Goal: Check status: Check status

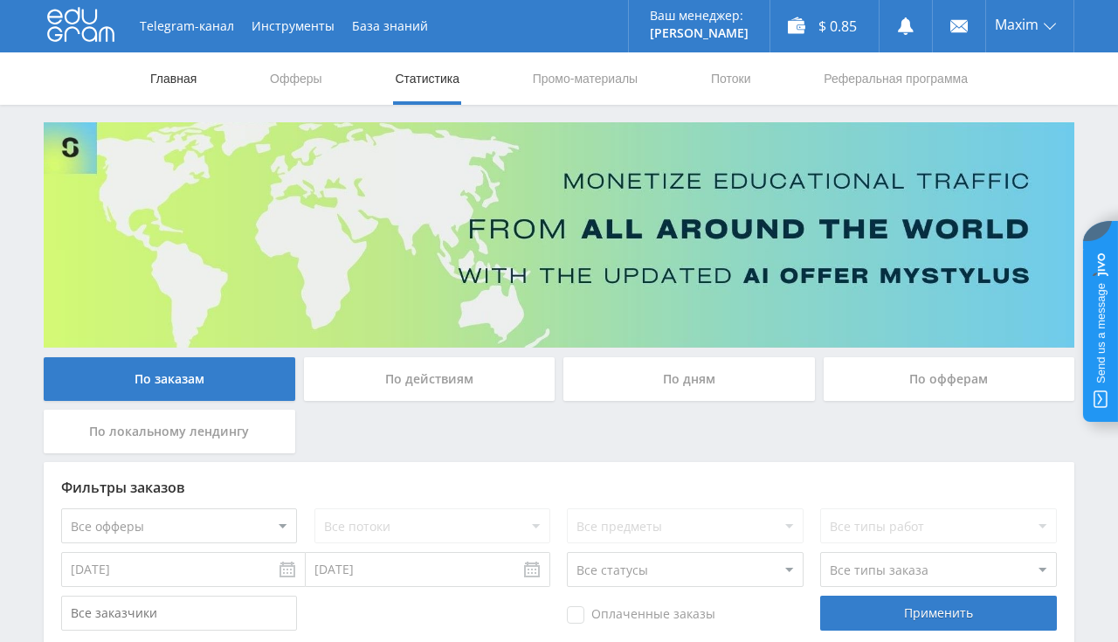
click at [190, 82] on link "Главная" at bounding box center [173, 78] width 50 height 52
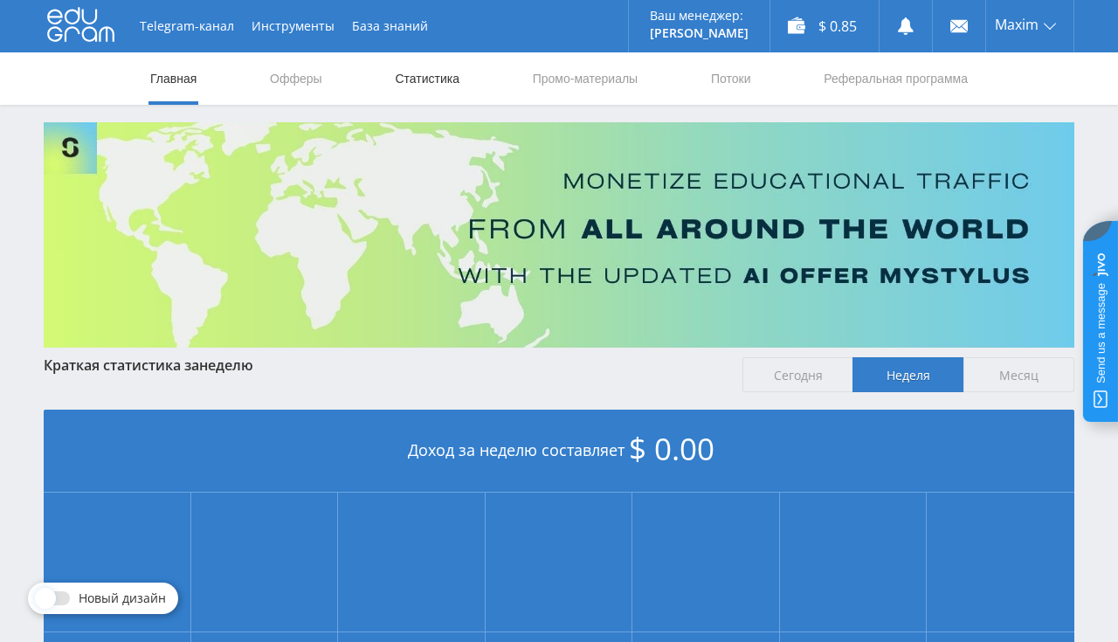
click at [443, 82] on link "Статистика" at bounding box center [427, 78] width 68 height 52
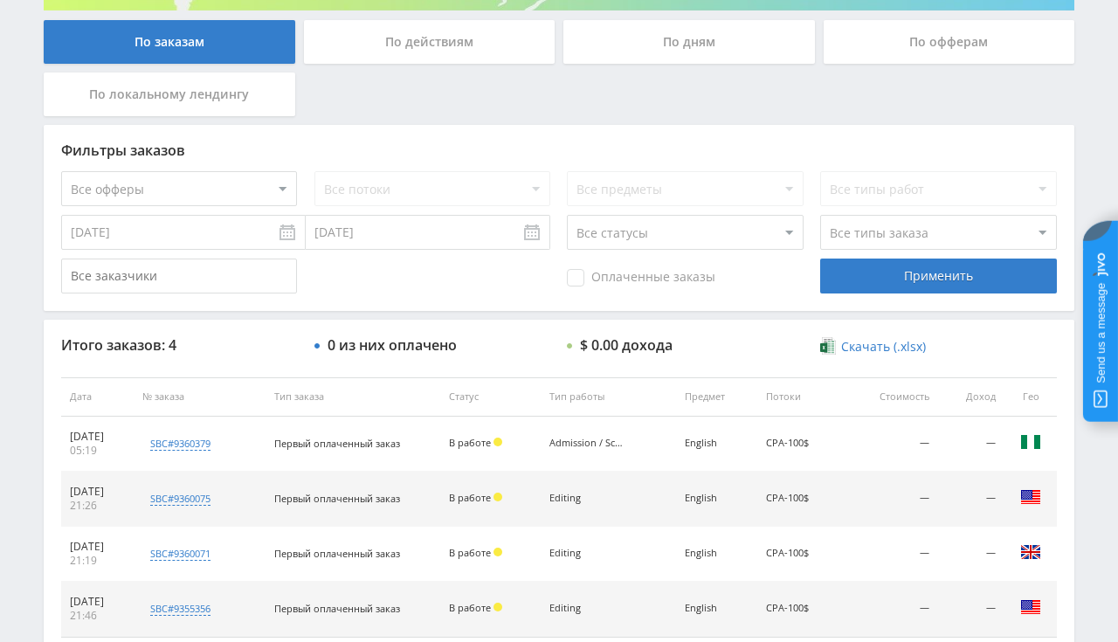
scroll to position [458, 0]
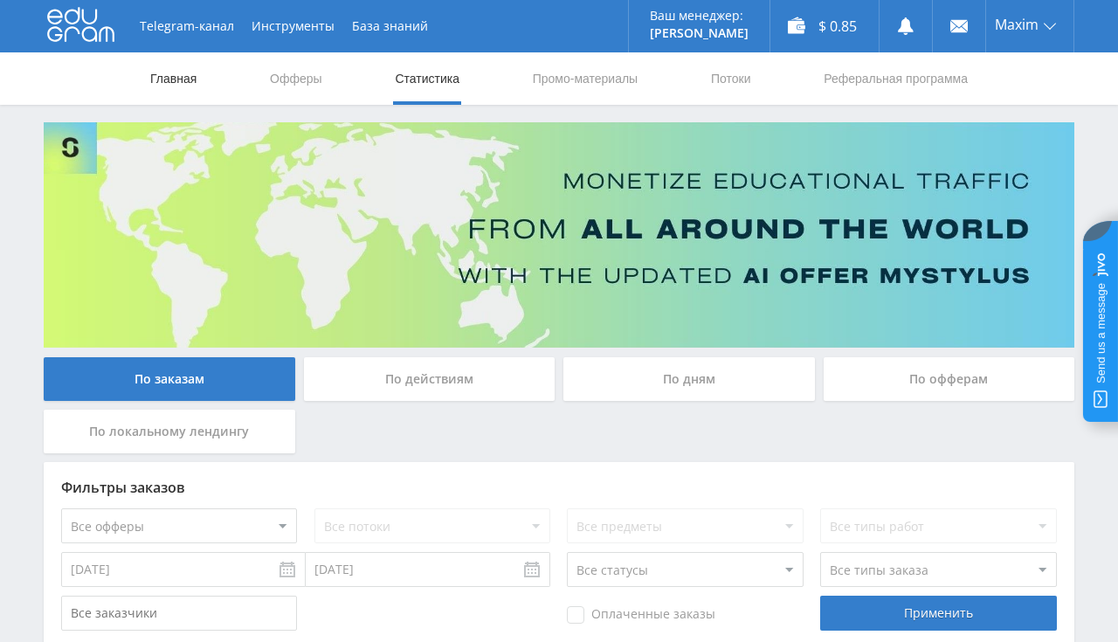
click at [172, 73] on link "Главная" at bounding box center [173, 78] width 50 height 52
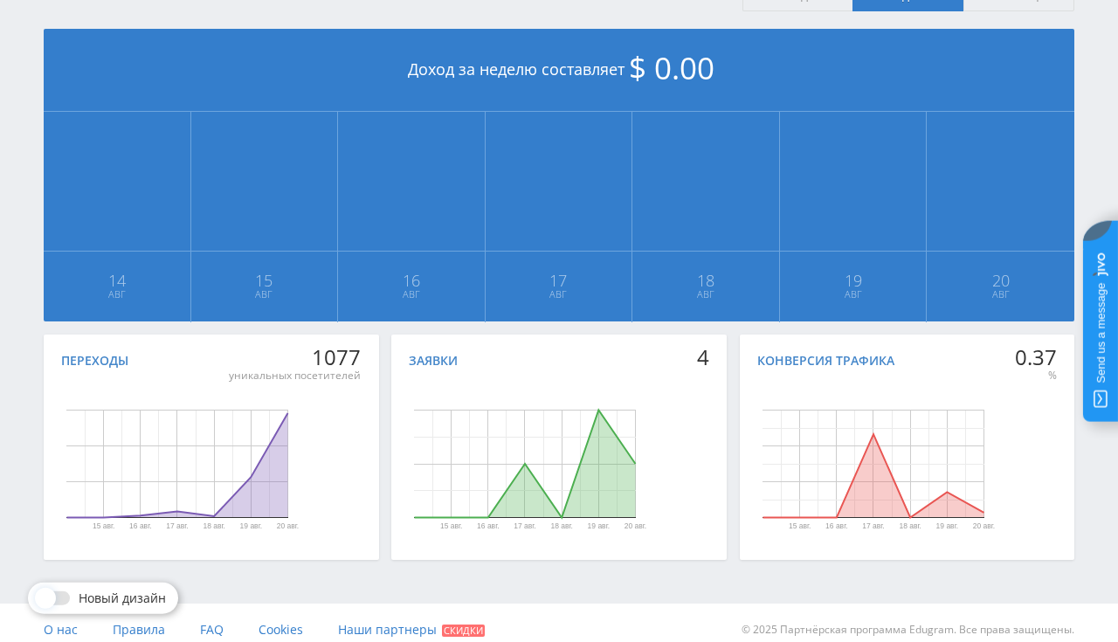
scroll to position [395, 0]
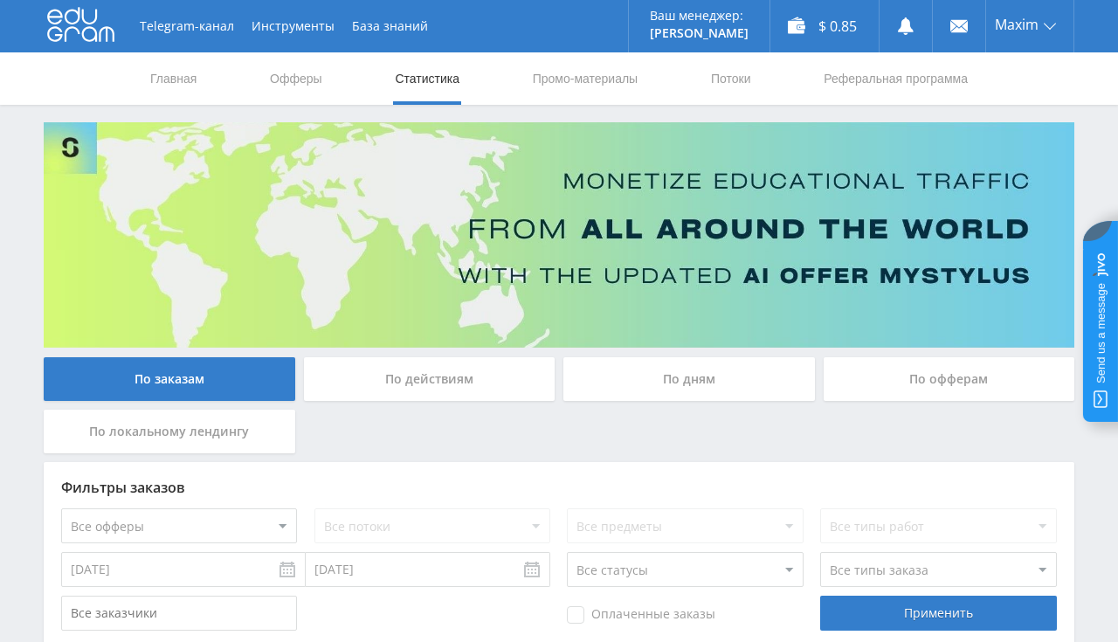
click at [93, 27] on icon at bounding box center [80, 24] width 67 height 35
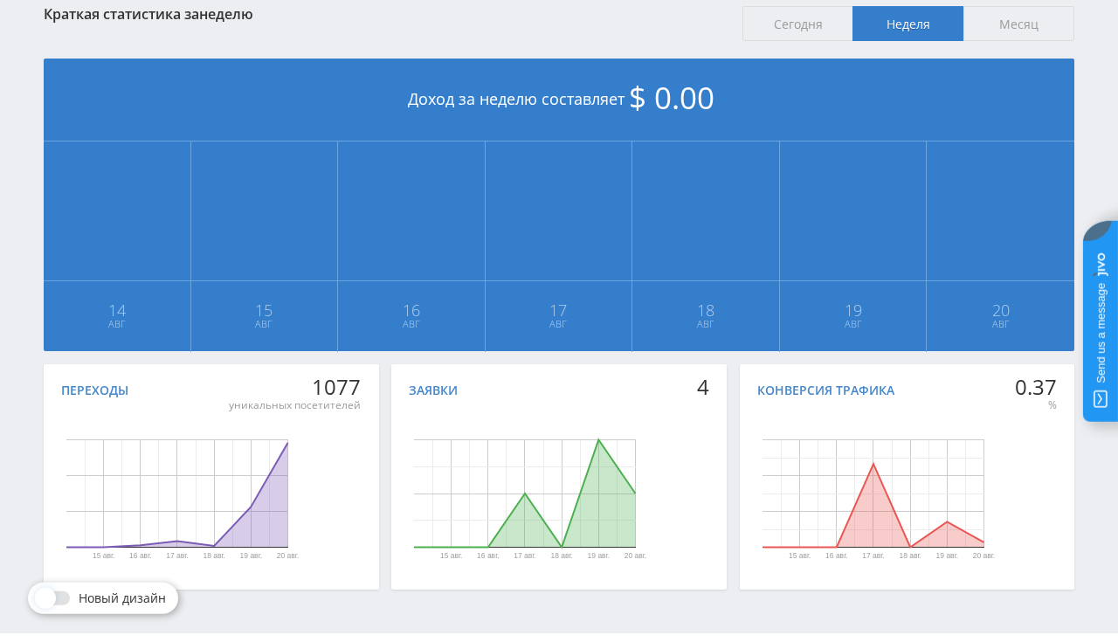
scroll to position [395, 0]
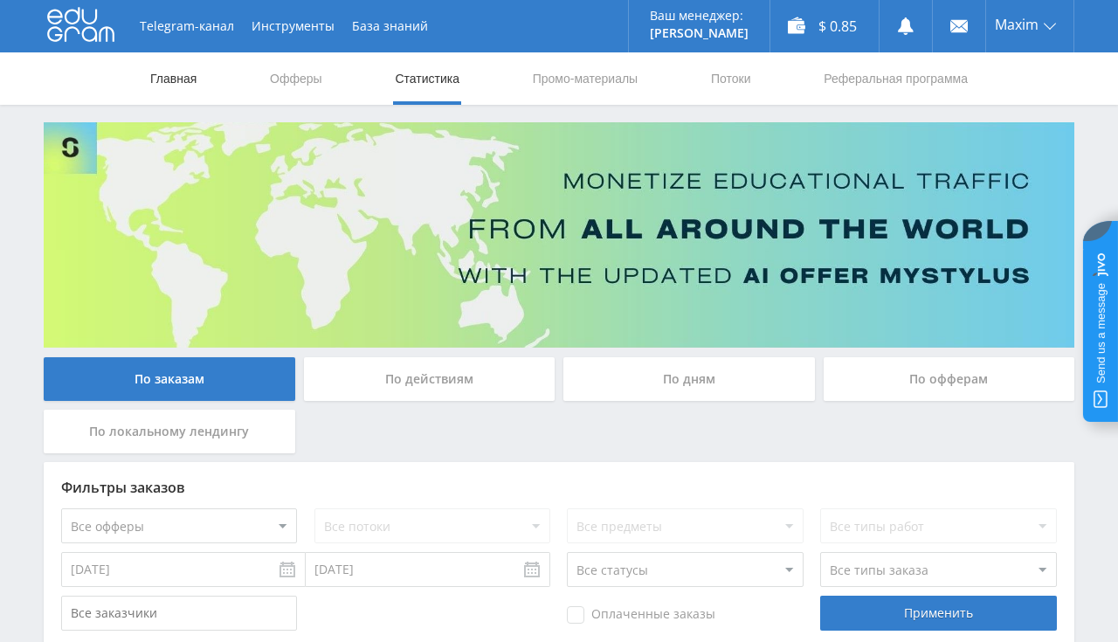
click at [189, 83] on link "Главная" at bounding box center [173, 78] width 50 height 52
click at [169, 87] on link "Главная" at bounding box center [173, 78] width 50 height 52
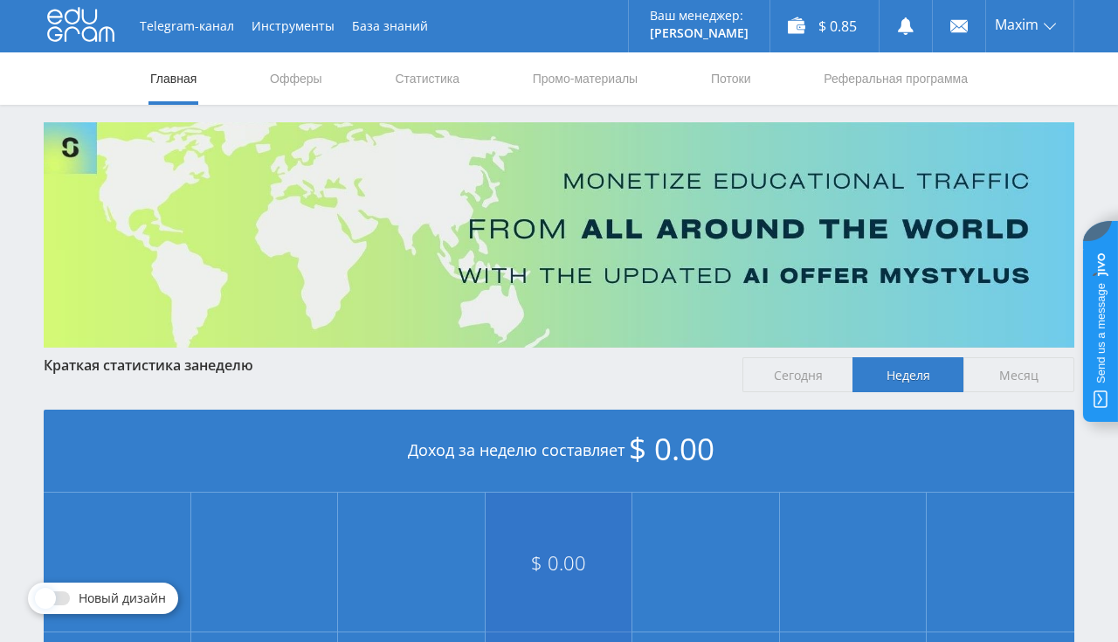
scroll to position [369, 0]
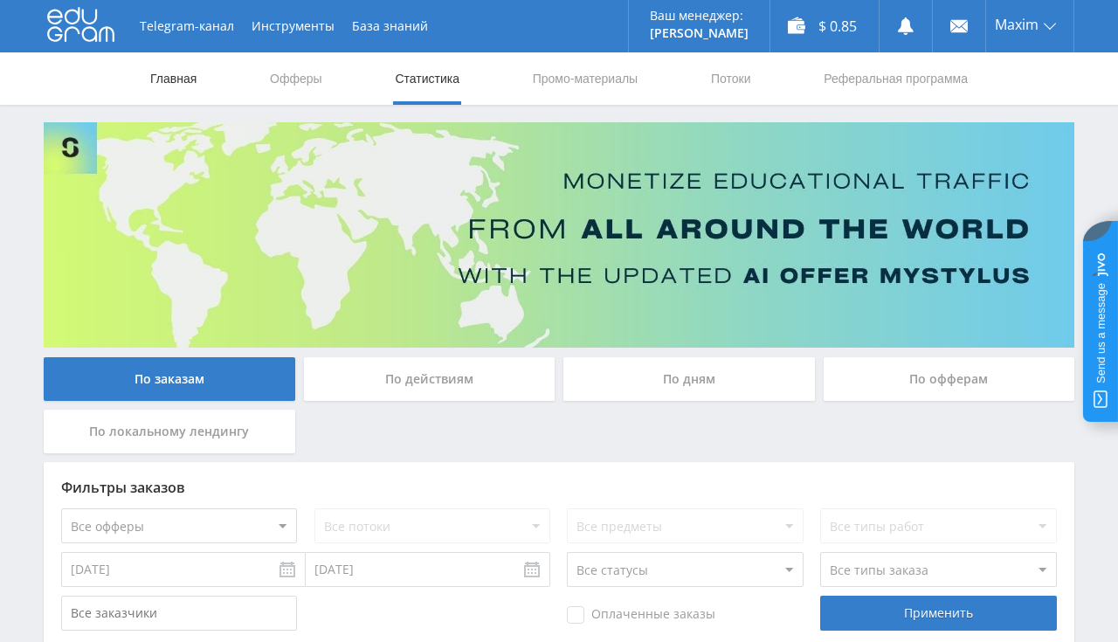
click at [169, 89] on link "Главная" at bounding box center [173, 78] width 50 height 52
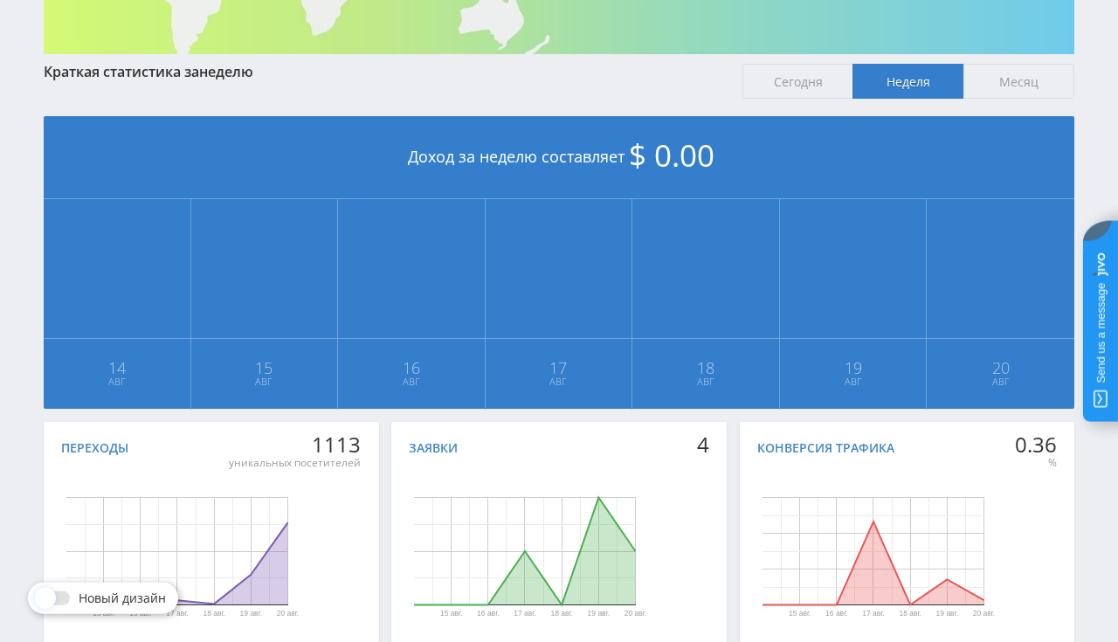
scroll to position [369, 0]
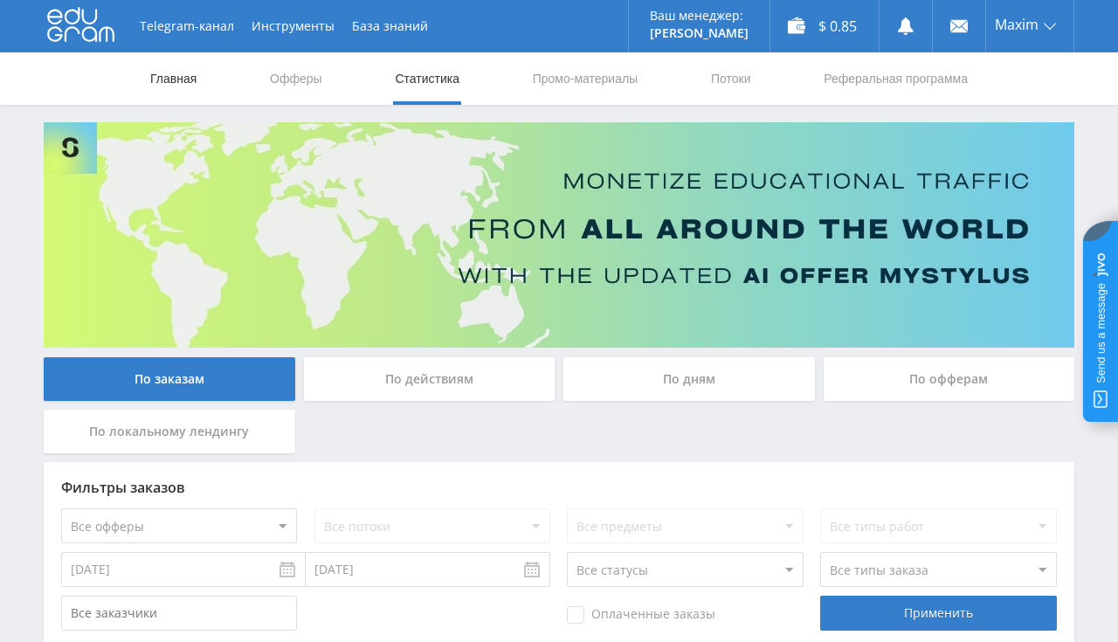
click at [165, 61] on link "Главная" at bounding box center [173, 78] width 50 height 52
click at [183, 81] on link "Главная" at bounding box center [173, 78] width 50 height 52
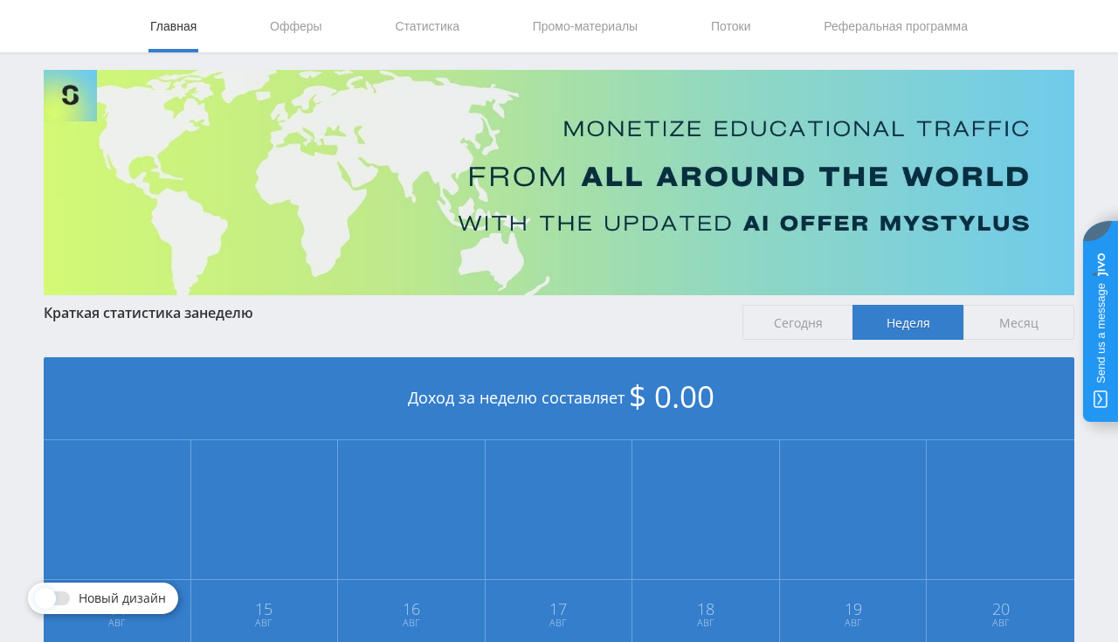
scroll to position [25, 0]
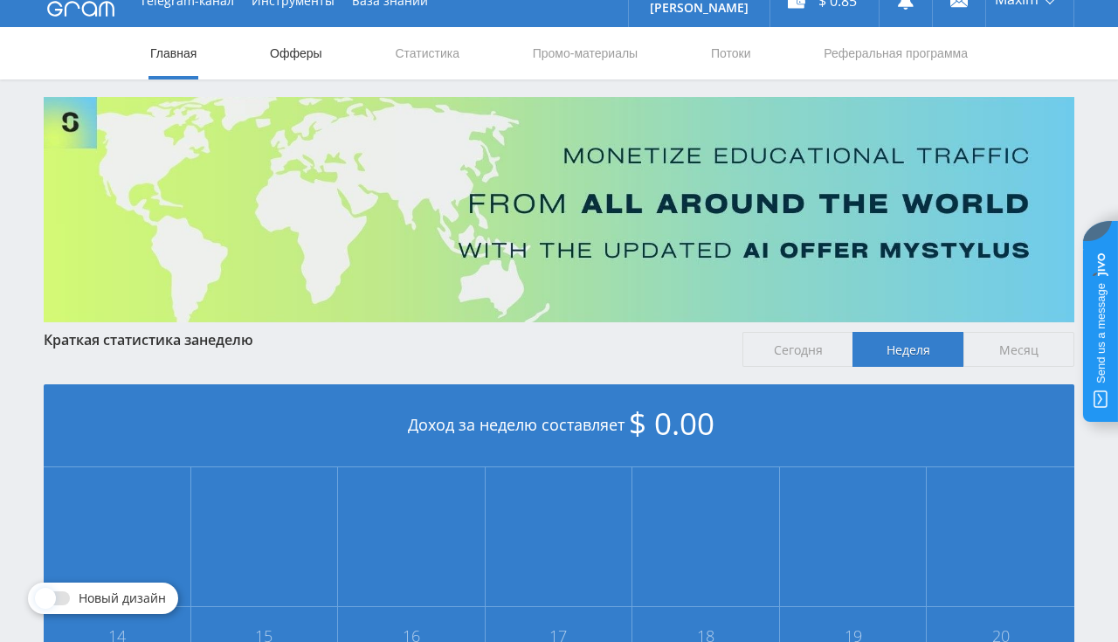
click at [275, 52] on link "Офферы" at bounding box center [296, 53] width 56 height 52
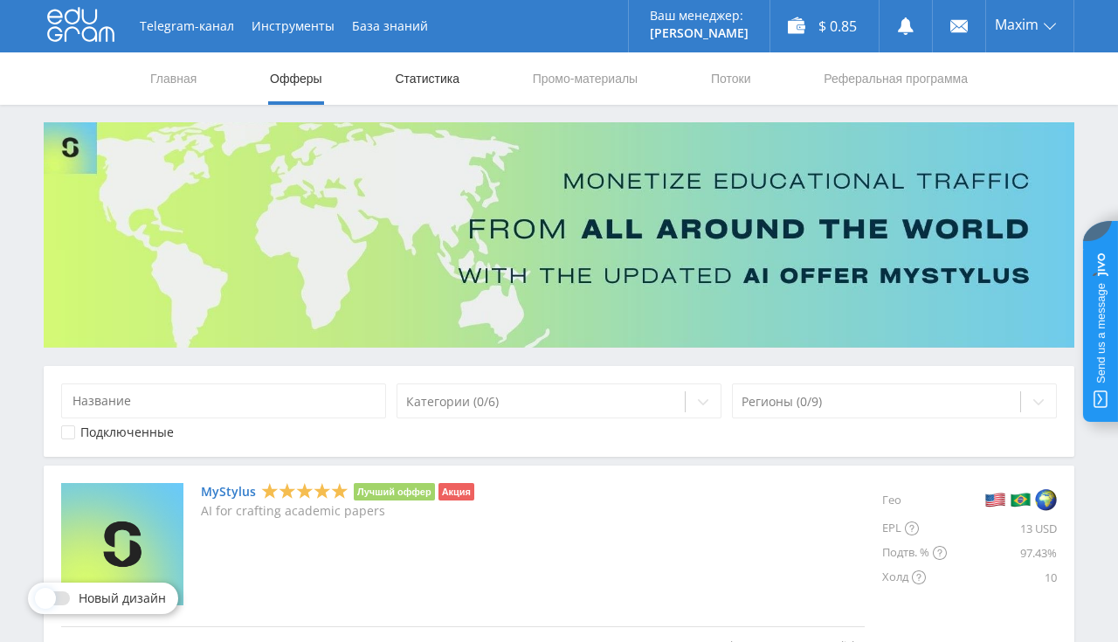
click at [405, 82] on link "Статистика" at bounding box center [427, 78] width 68 height 52
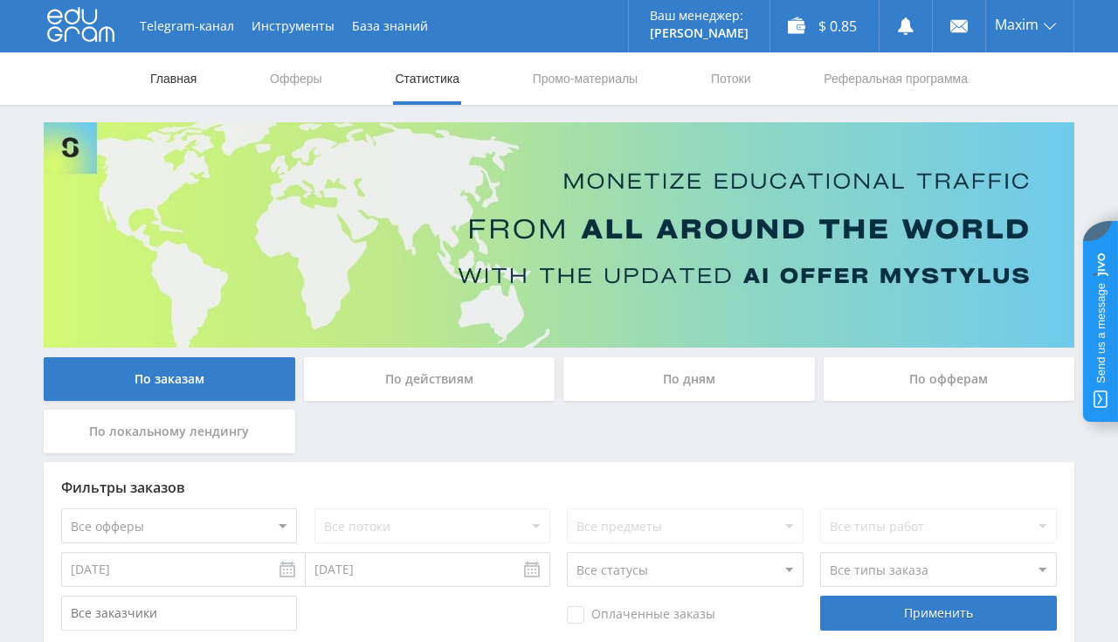
click at [172, 88] on link "Главная" at bounding box center [173, 78] width 50 height 52
click at [163, 66] on link "Главная" at bounding box center [173, 78] width 50 height 52
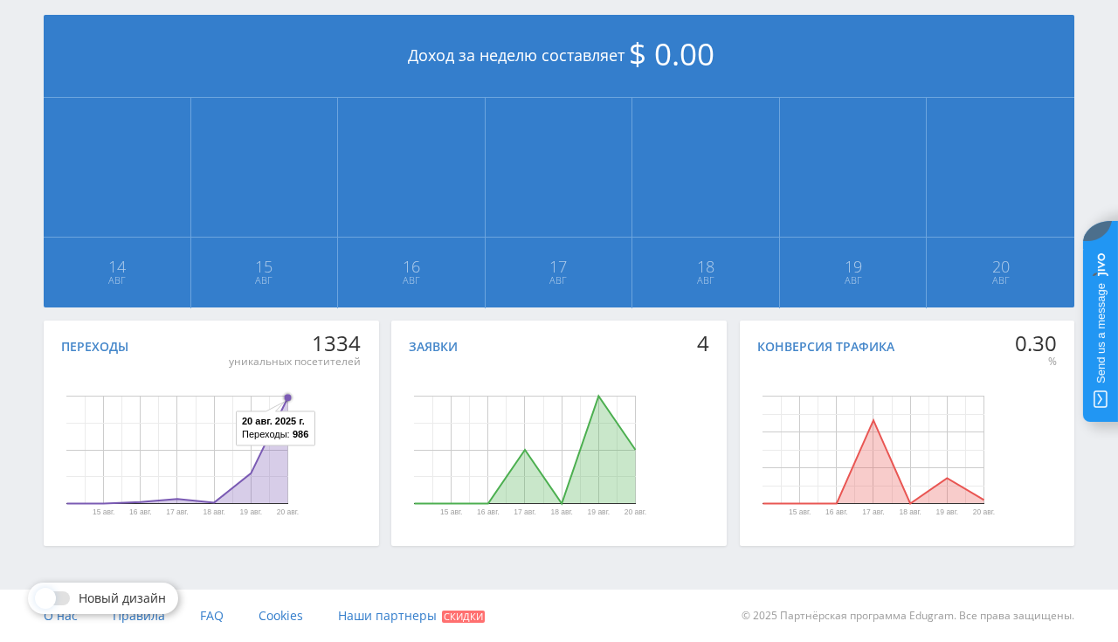
scroll to position [25, 0]
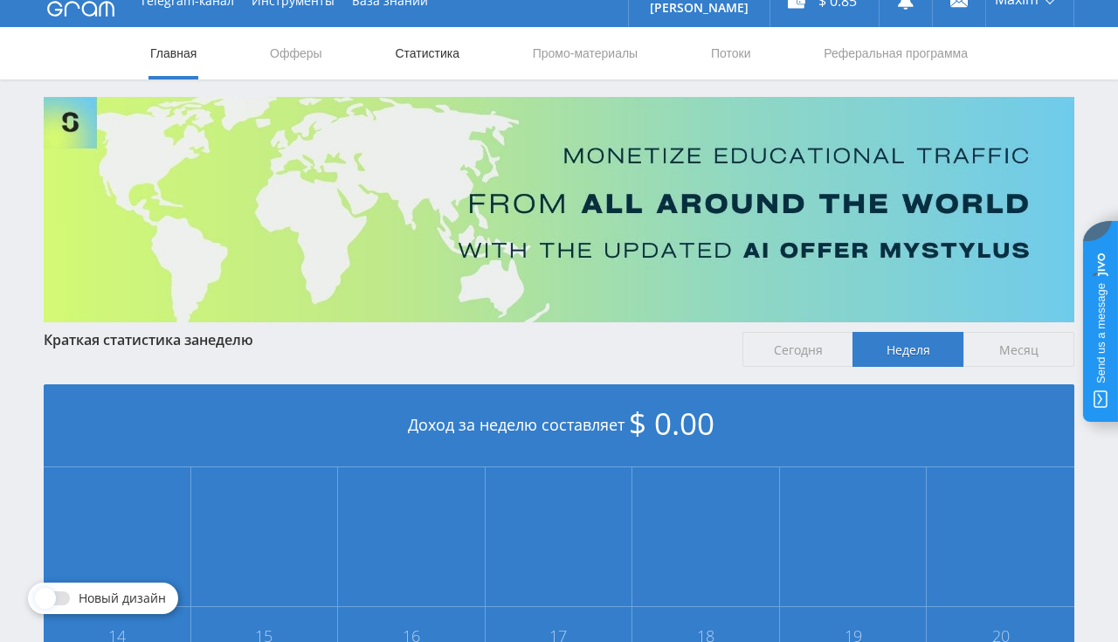
click at [437, 61] on link "Статистика" at bounding box center [427, 53] width 68 height 52
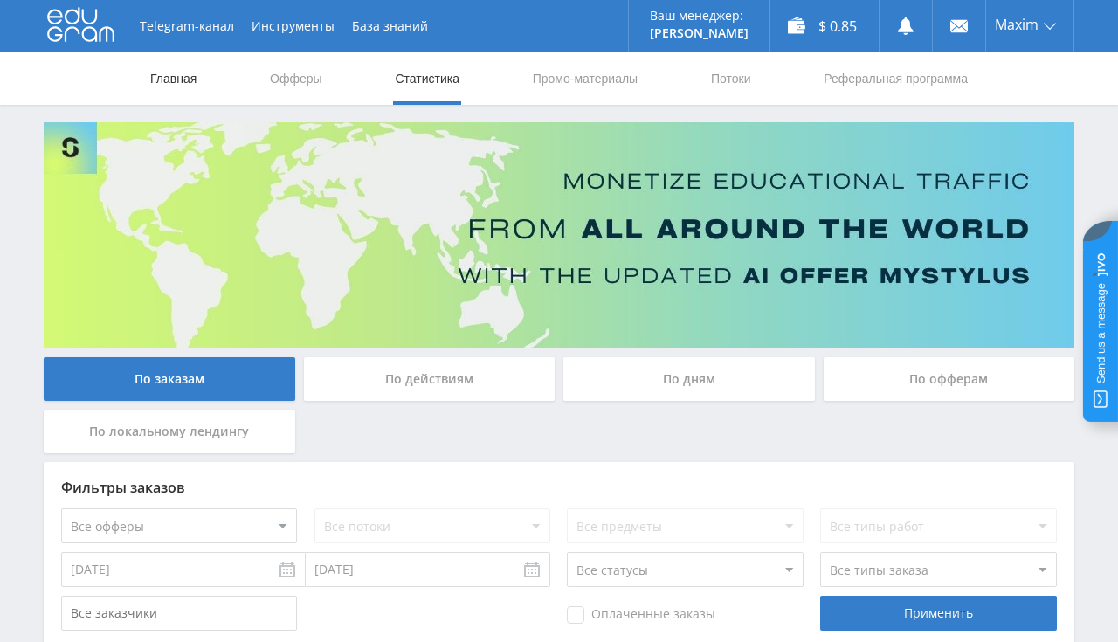
click at [176, 76] on link "Главная" at bounding box center [173, 78] width 50 height 52
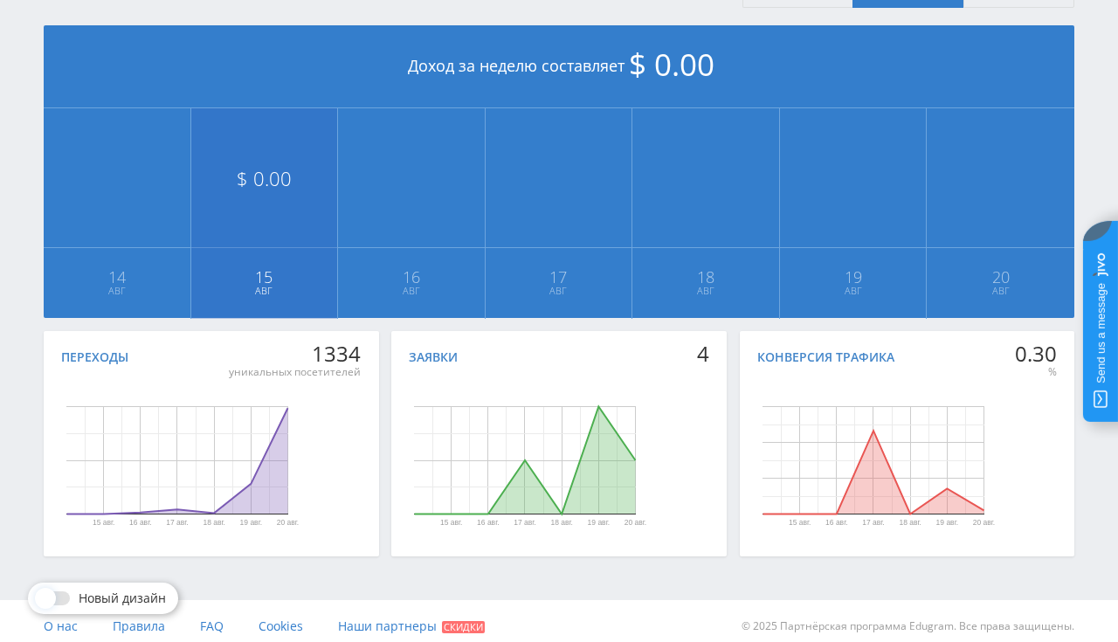
scroll to position [395, 0]
